Goal: Navigation & Orientation: Find specific page/section

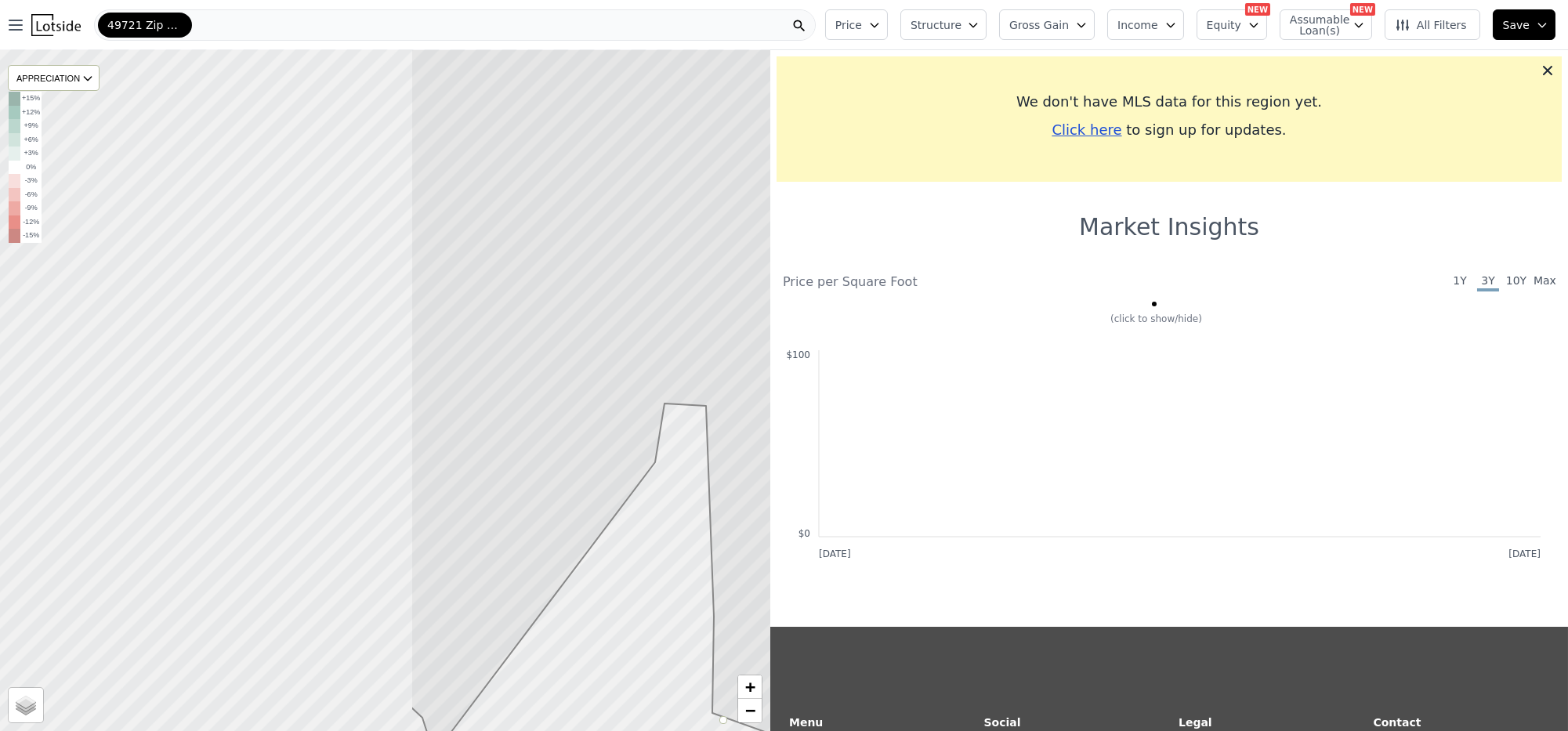
drag, startPoint x: 272, startPoint y: 471, endPoint x: 761, endPoint y: 508, distance: 490.4
click at [761, 508] on icon at bounding box center [874, 429] width 927 height 821
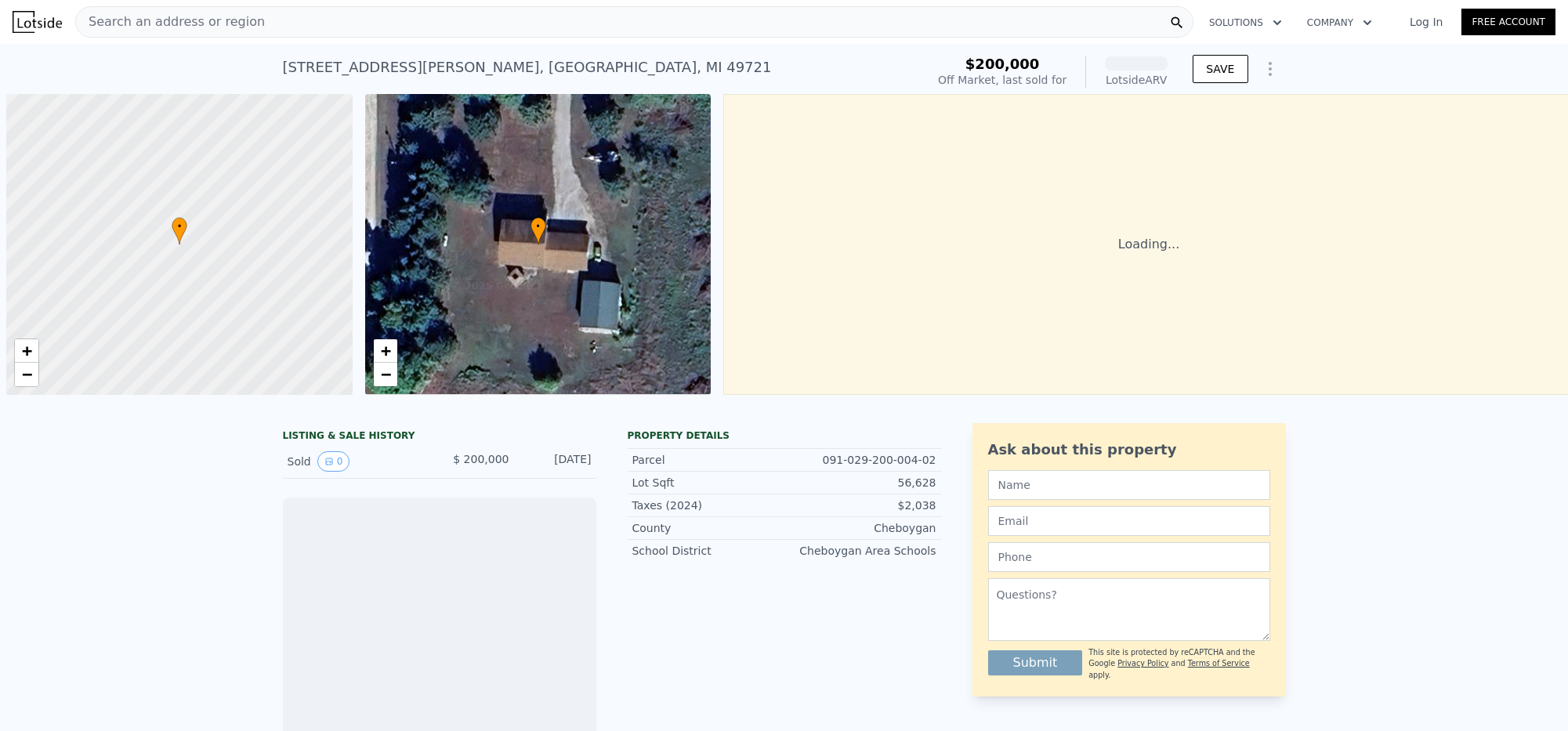
scroll to position [0, 6]
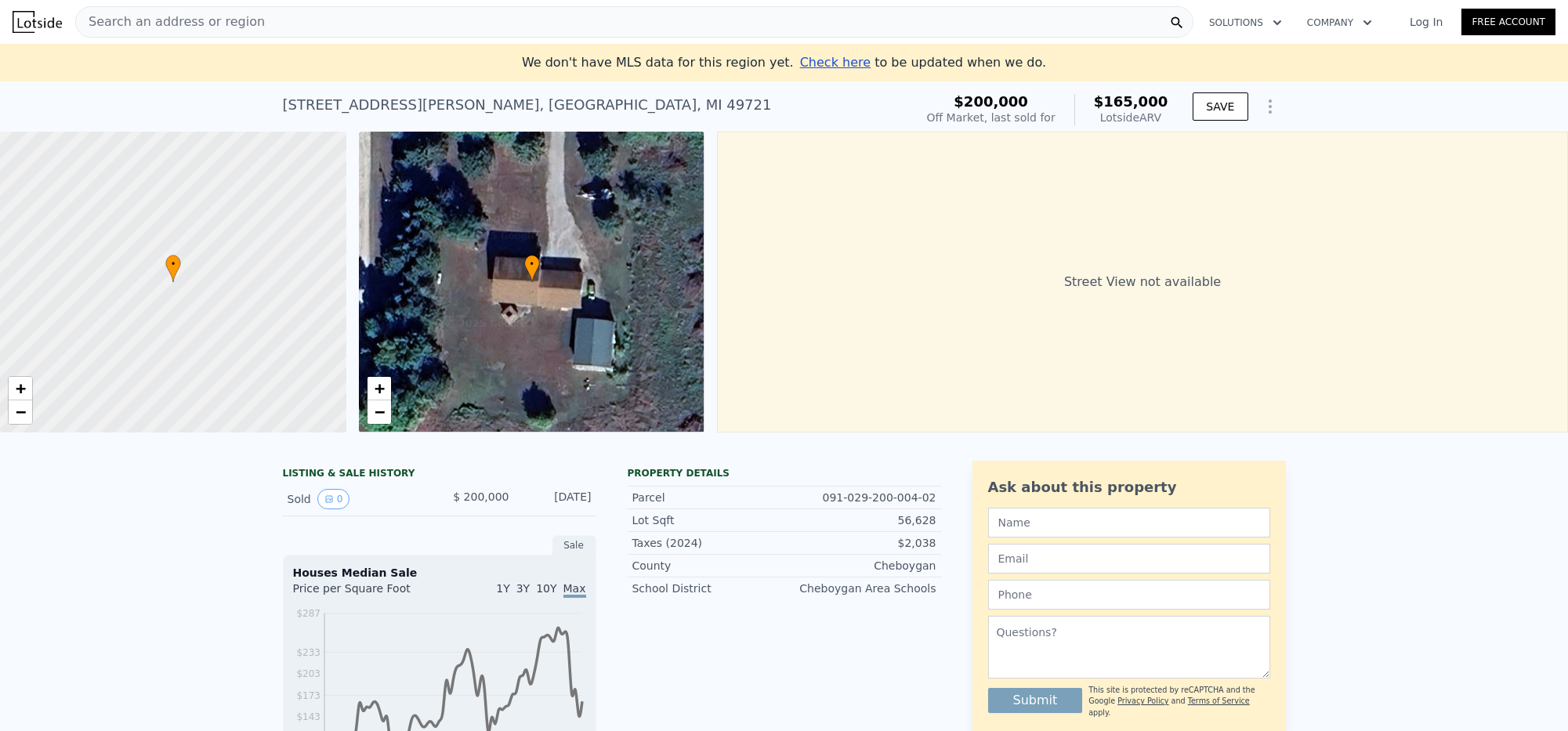
click at [584, 249] on div "• + −" at bounding box center [532, 281] width 346 height 301
click at [538, 266] on span "•" at bounding box center [532, 263] width 16 height 14
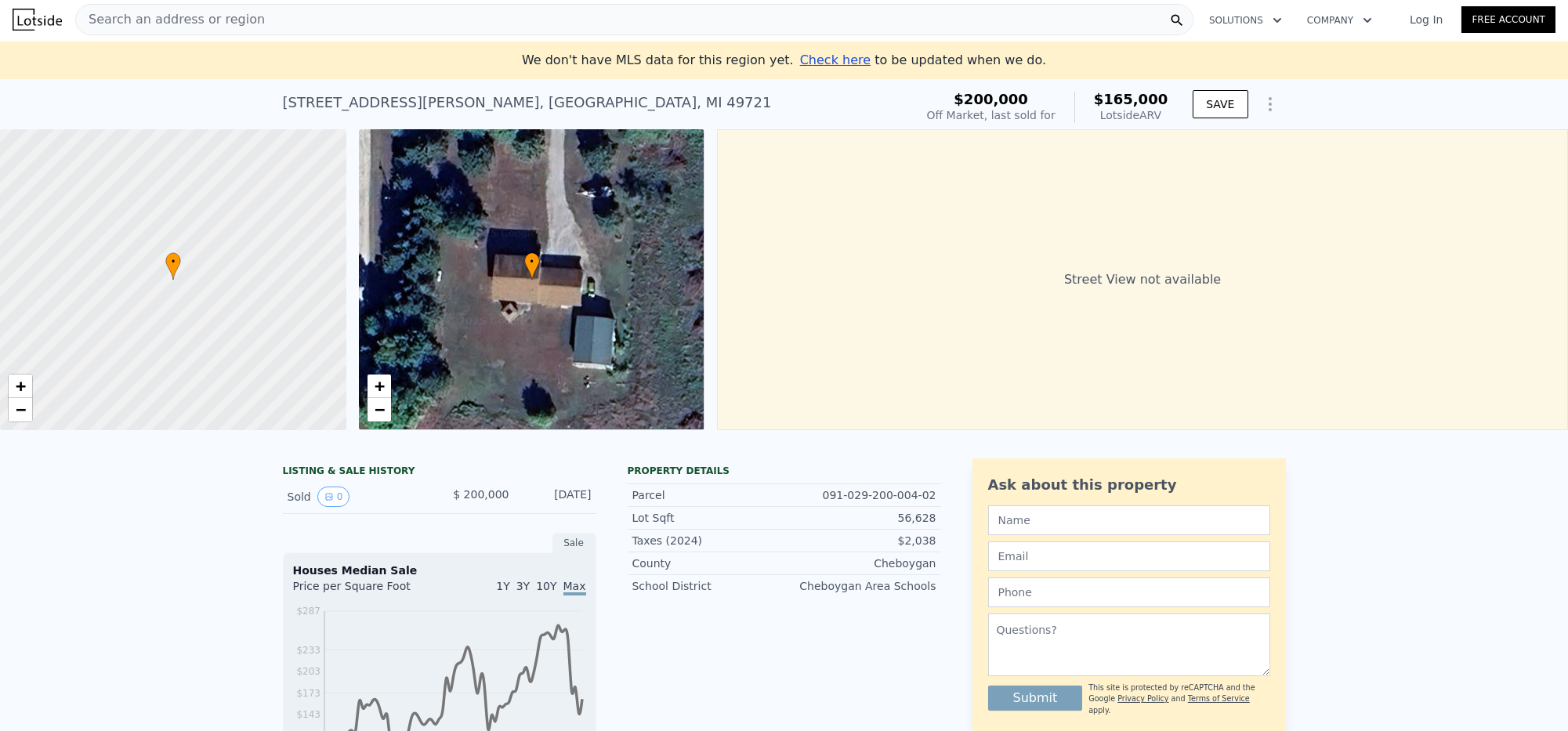
scroll to position [0, 0]
